Goal: Task Accomplishment & Management: Complete application form

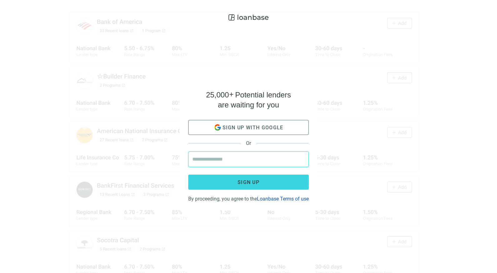
click at [238, 152] on input "email" at bounding box center [248, 159] width 112 height 15
type input "**********"
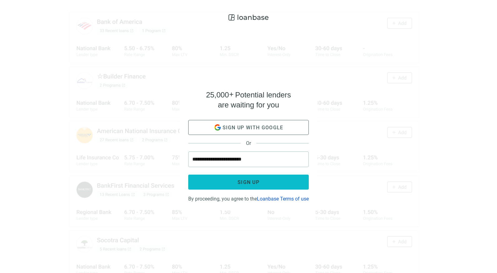
click at [276, 183] on button "Sign up" at bounding box center [248, 181] width 120 height 15
